Goal: Transaction & Acquisition: Purchase product/service

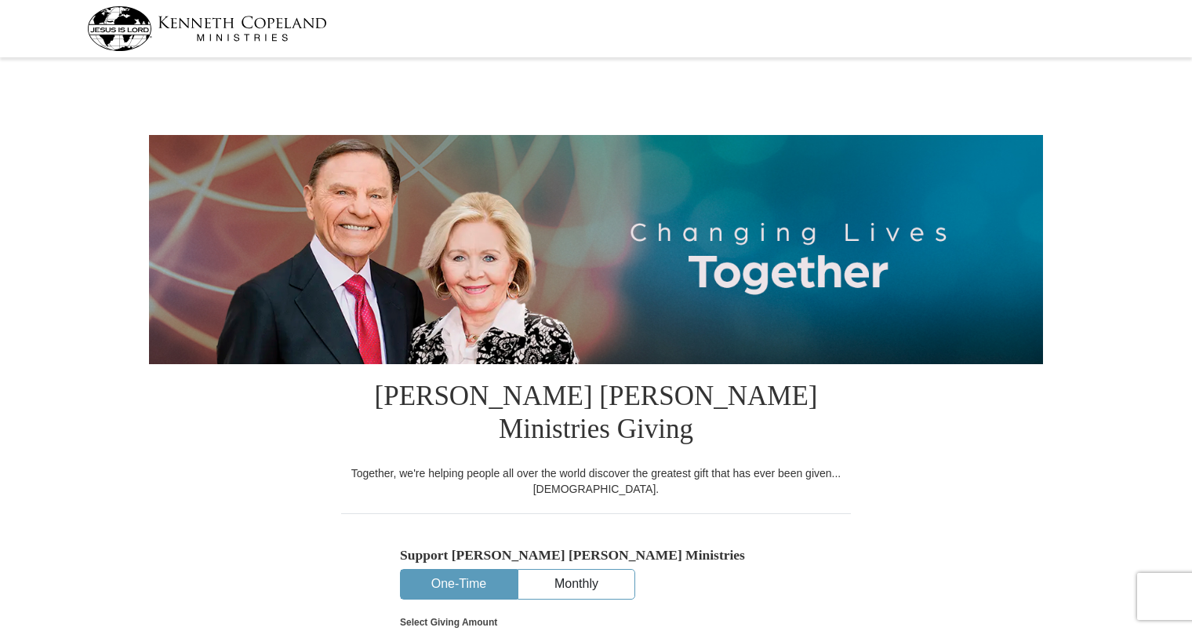
select select "FL"
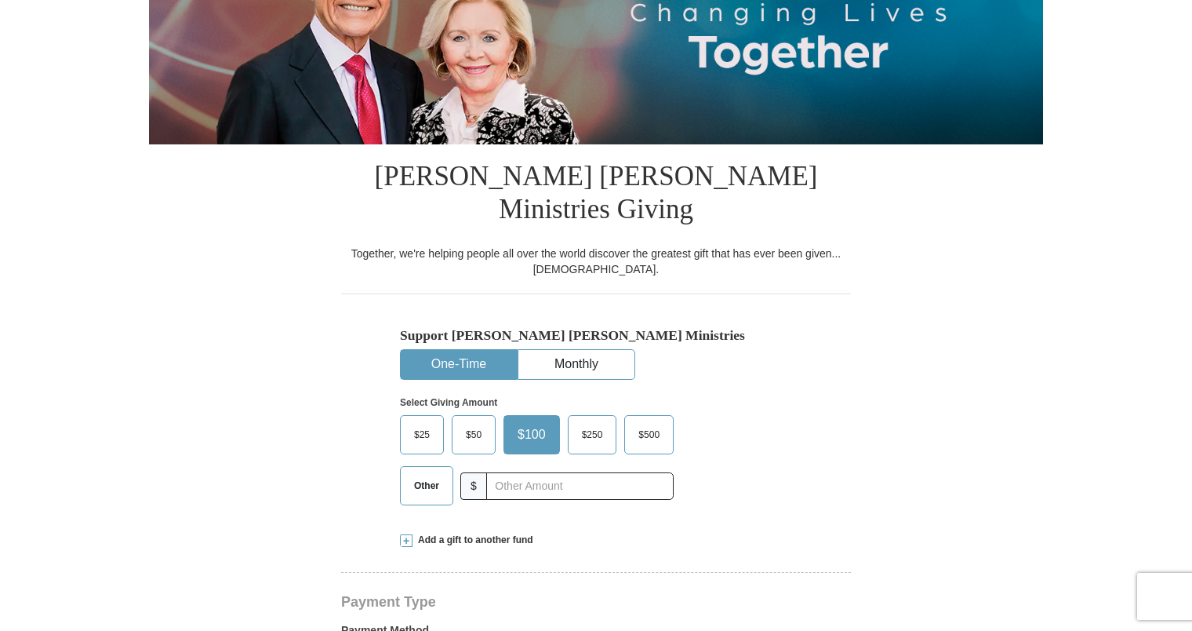
scroll to position [314, 0]
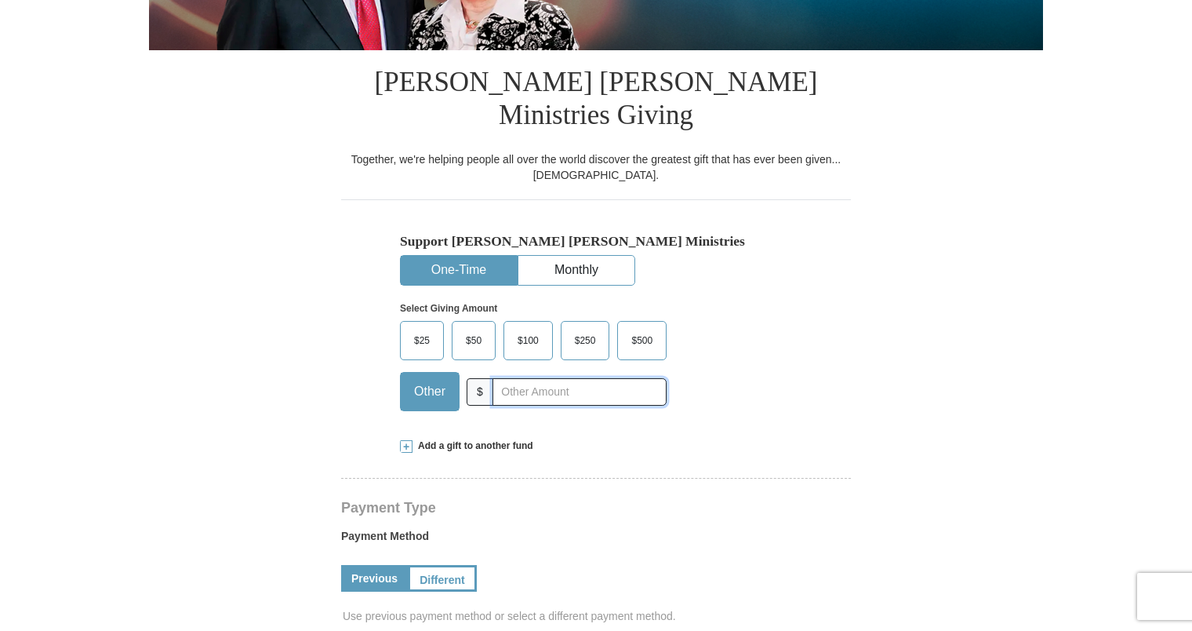
click at [502, 378] on input "text" at bounding box center [580, 391] width 174 height 27
type input "180.00"
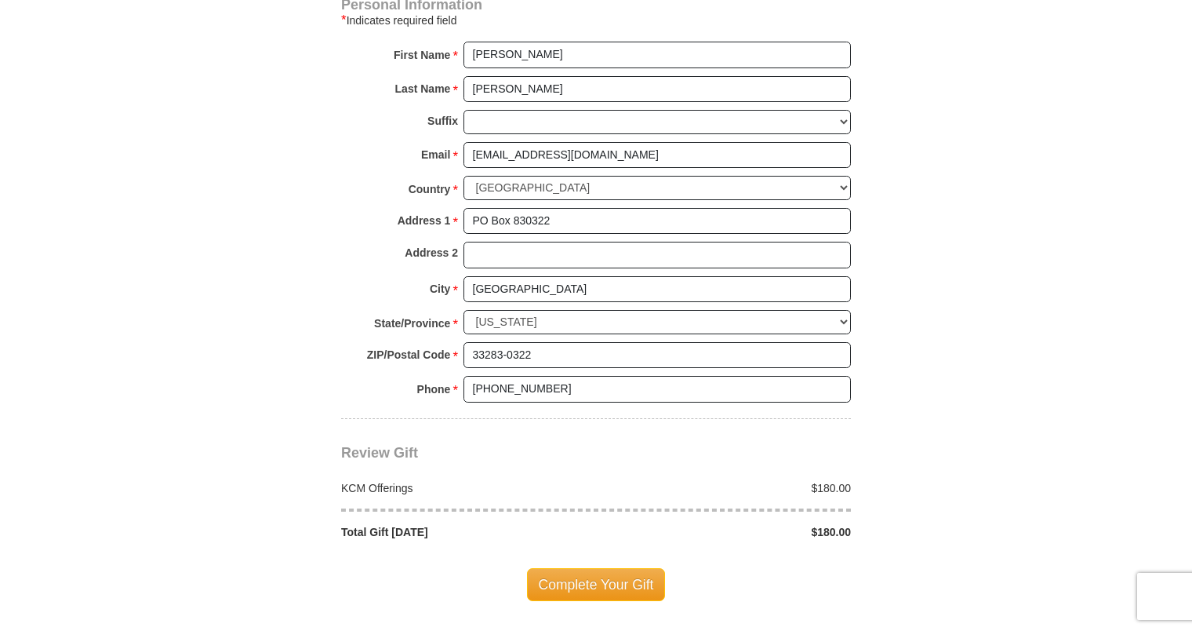
scroll to position [1334, 0]
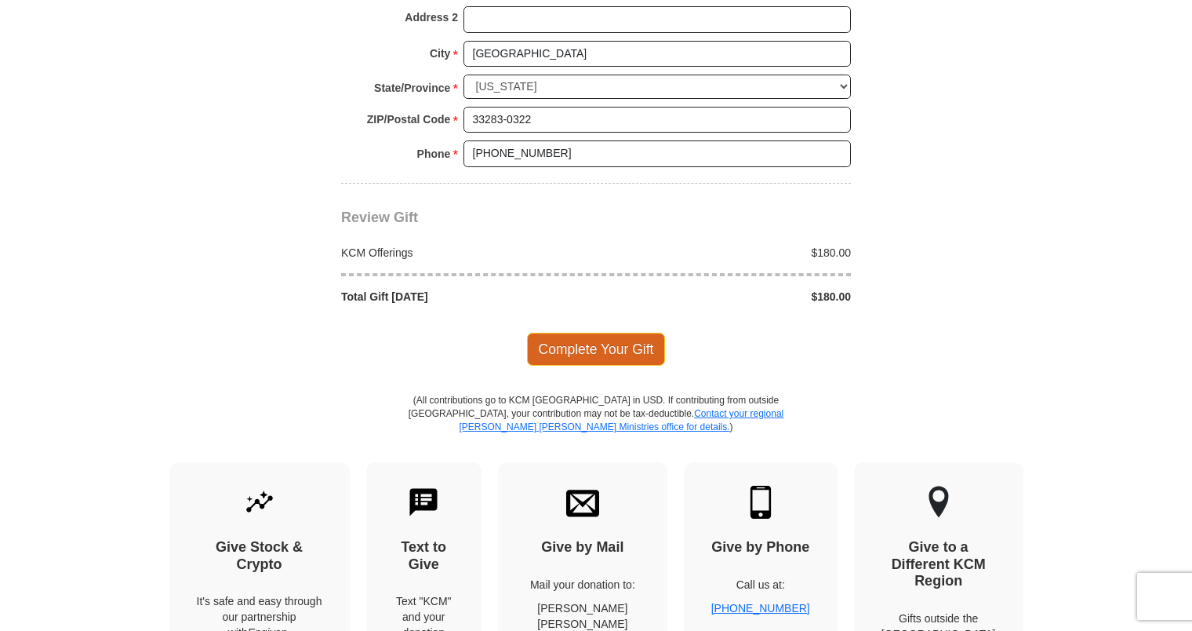
click at [621, 333] on span "Complete Your Gift" at bounding box center [596, 349] width 139 height 33
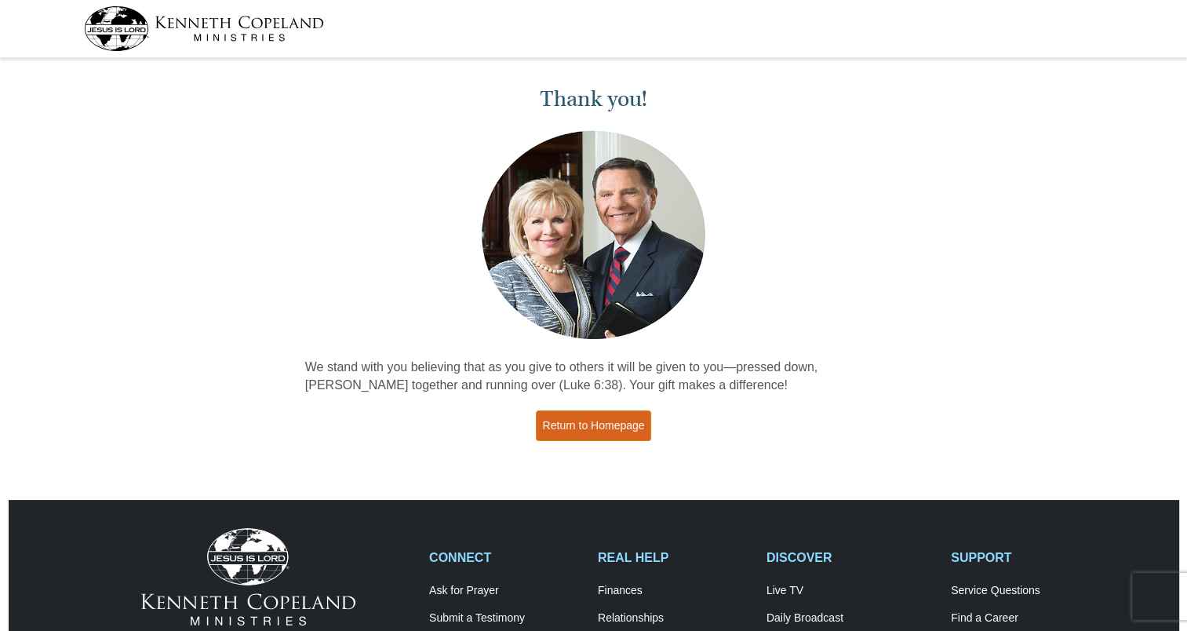
click at [602, 420] on link "Return to Homepage" at bounding box center [594, 425] width 116 height 31
